Goal: Obtain resource: Download file/media

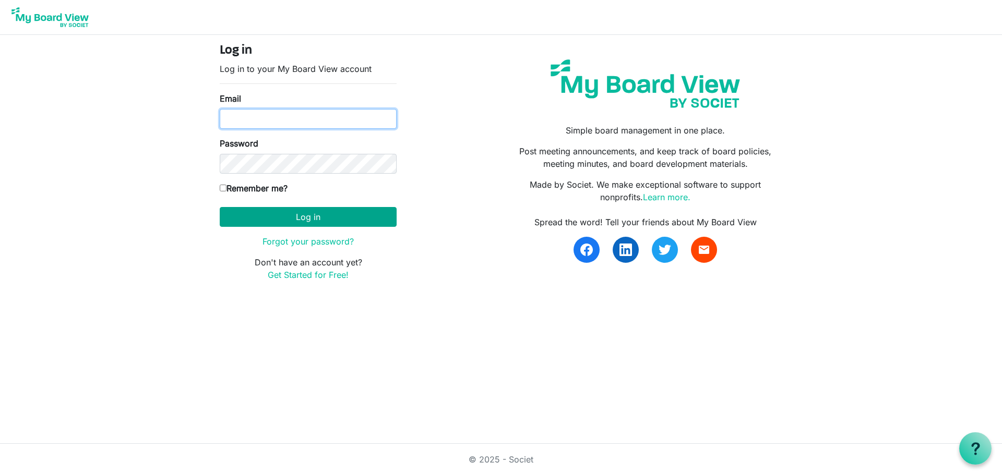
type input "manager@belfastcommunitynetwork.org.nz"
click at [306, 213] on button "Log in" at bounding box center [308, 217] width 177 height 20
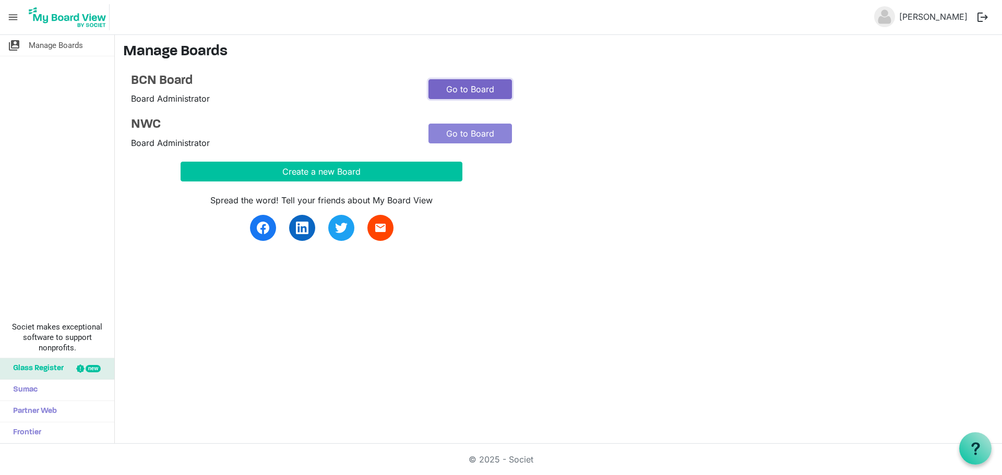
click at [465, 92] on link "Go to Board" at bounding box center [469, 89] width 83 height 20
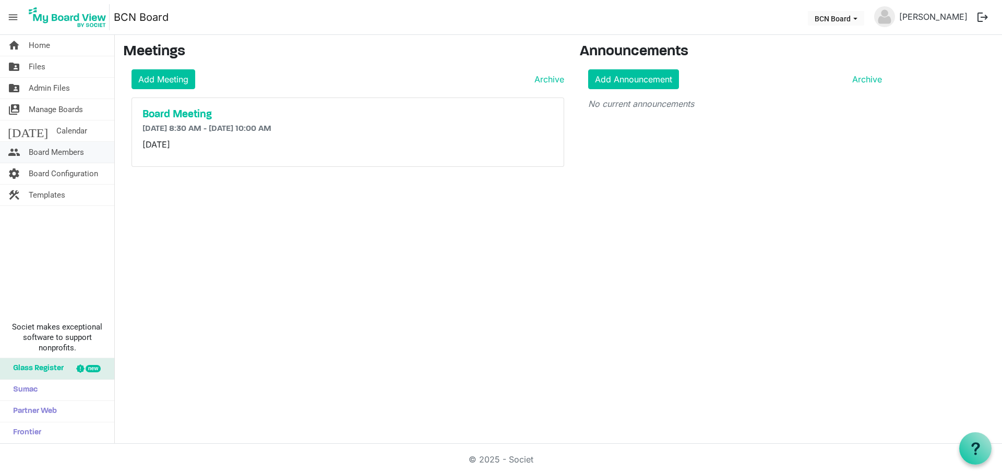
click at [56, 151] on span "Board Members" at bounding box center [56, 152] width 55 height 21
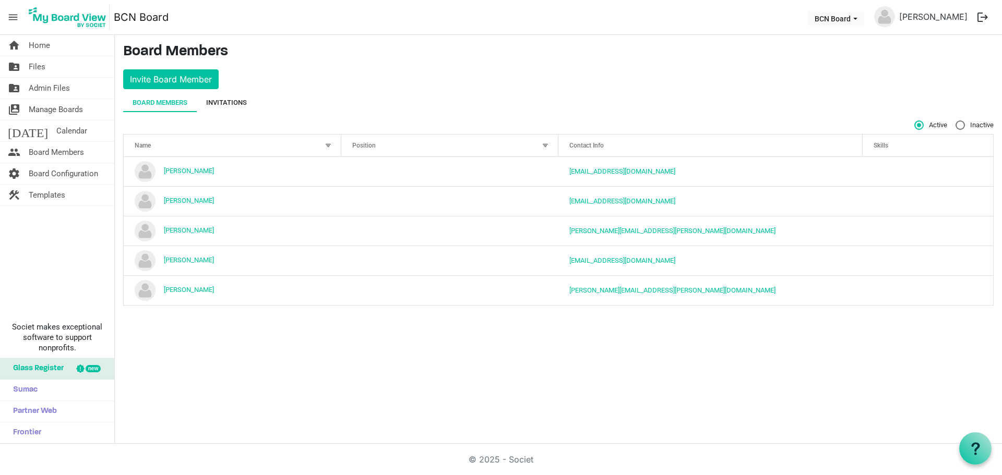
click at [227, 104] on div "Invitations" at bounding box center [226, 103] width 41 height 10
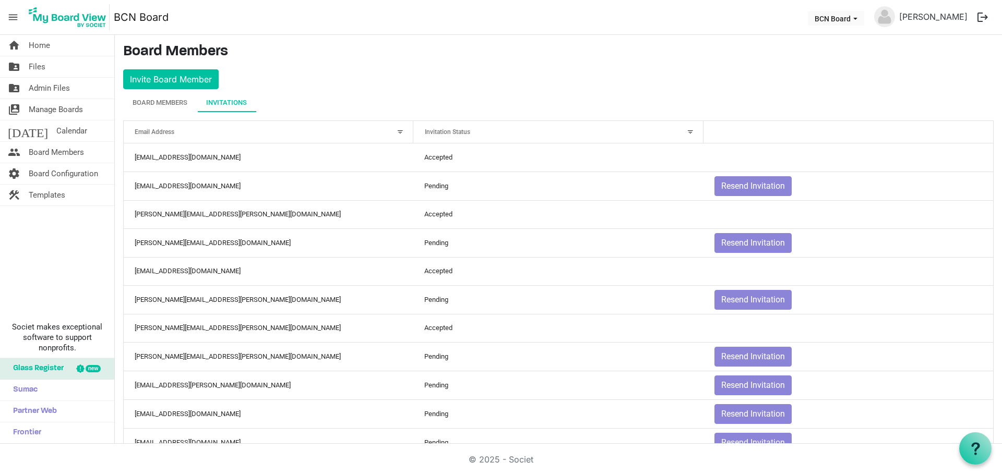
scroll to position [30, 0]
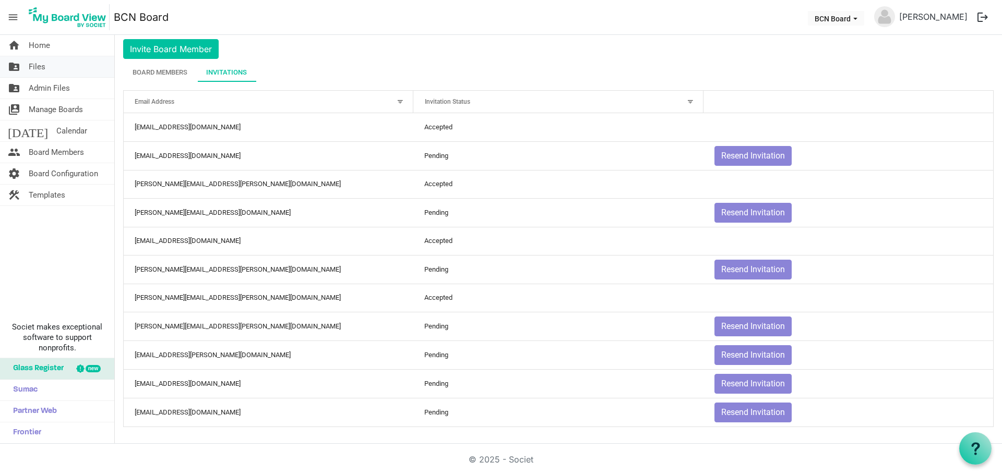
click at [51, 70] on link "folder_shared Files" at bounding box center [57, 66] width 114 height 21
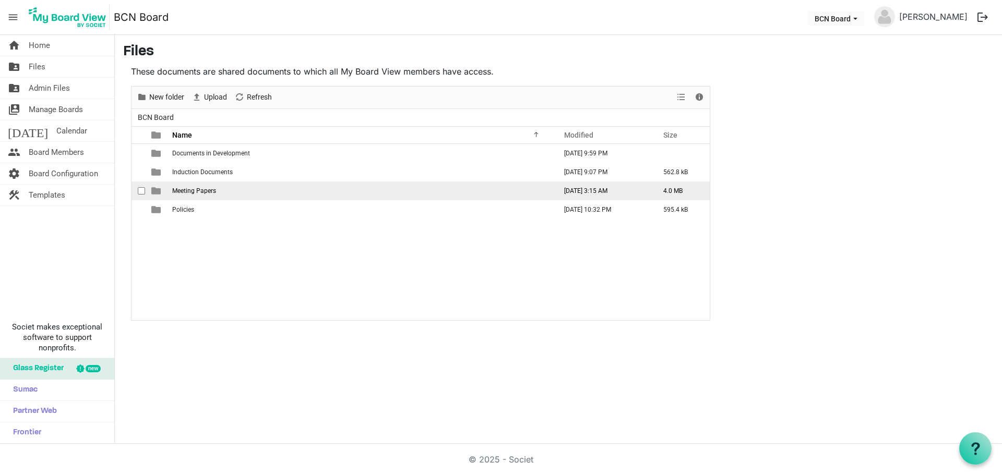
click at [209, 188] on span "Meeting Papers" at bounding box center [194, 190] width 44 height 7
click at [209, 188] on td "October 25" at bounding box center [361, 191] width 384 height 19
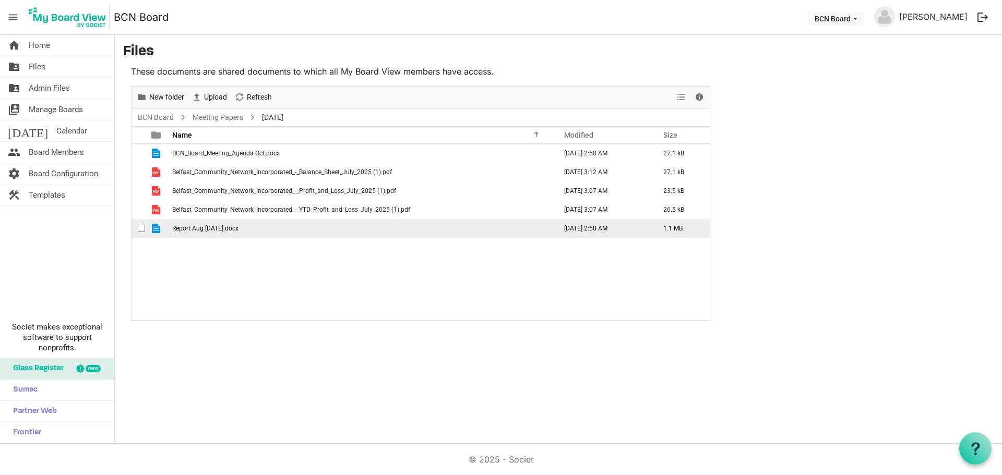
click at [234, 229] on span "Report Aug Sept 25.docx" at bounding box center [205, 228] width 66 height 7
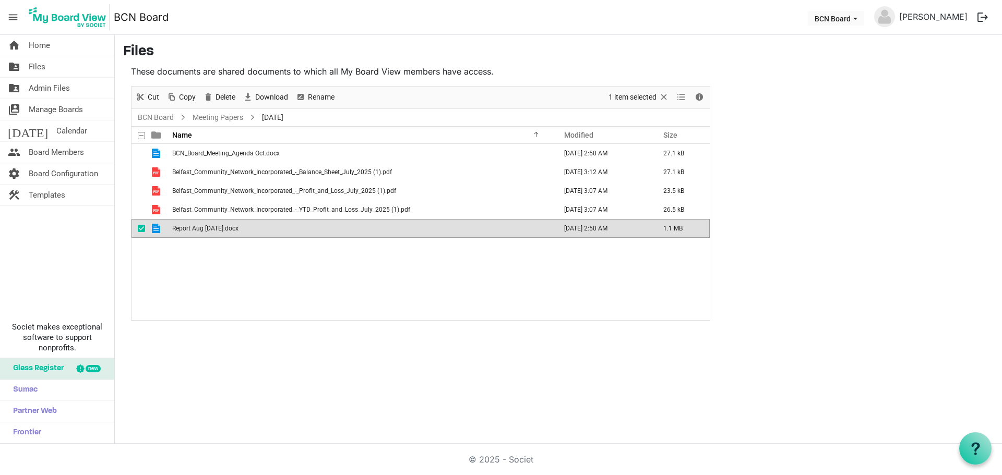
click at [234, 229] on span "Report Aug Sept 25.docx" at bounding box center [205, 228] width 66 height 7
click at [216, 228] on span "Report Aug Sept 25.docx" at bounding box center [205, 228] width 66 height 7
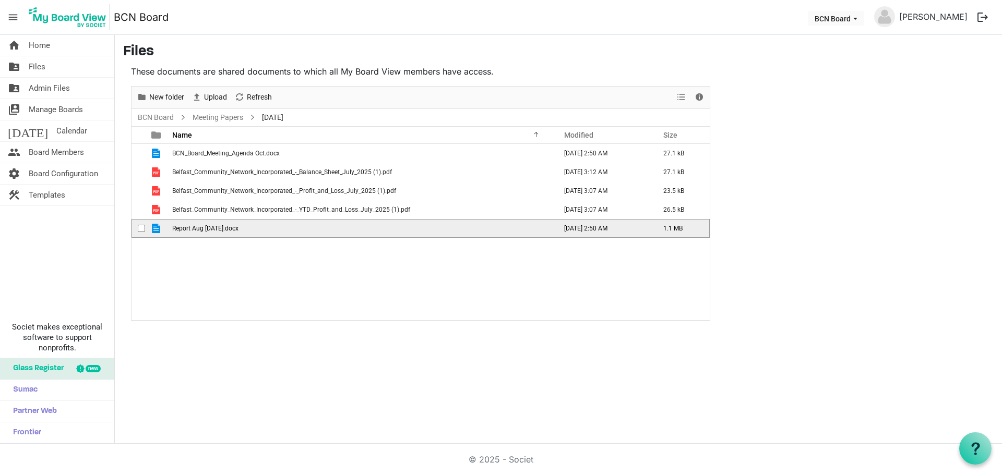
click at [217, 227] on span "Report Aug Sept 25.docx" at bounding box center [205, 228] width 66 height 7
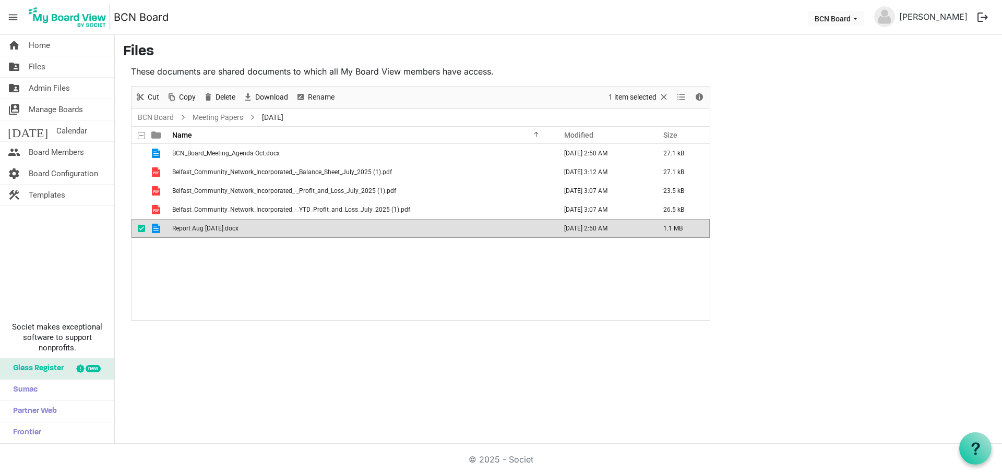
drag, startPoint x: 542, startPoint y: 328, endPoint x: 508, endPoint y: 311, distance: 37.1
click at [542, 332] on div "home Home folder_shared Files folder_shared Admin Files switch_account Manage B…" at bounding box center [501, 239] width 1002 height 409
